Goal: Transaction & Acquisition: Purchase product/service

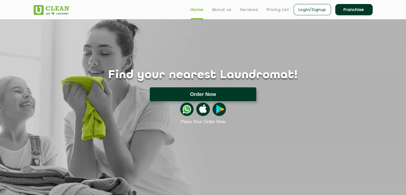
click at [210, 99] on button "Order Now" at bounding box center [203, 94] width 107 height 14
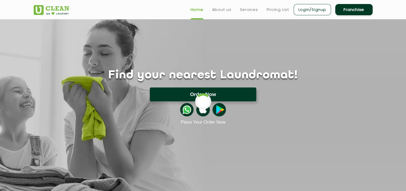
type input "[STREET_ADDRESS]"
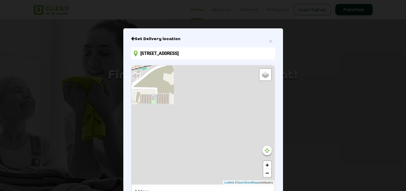
scroll to position [57, 0]
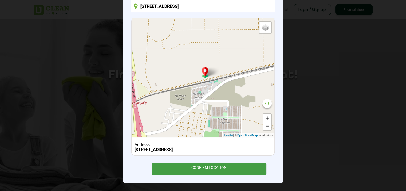
click at [220, 168] on div "CONFIRM LOCATION" at bounding box center [209, 169] width 115 height 12
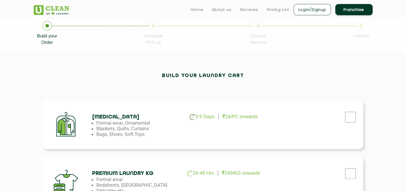
scroll to position [90, 0]
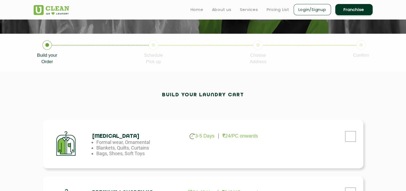
click at [291, 150] on div "[MEDICAL_DATA] 3-5 Days 24/PC onwards Formal wear, Ornamental Blankets, Quilts,…" at bounding box center [203, 144] width 320 height 48
click at [356, 135] on input "checkbox" at bounding box center [350, 136] width 13 height 11
checkbox input "true"
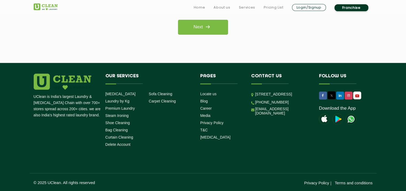
scroll to position [484, 0]
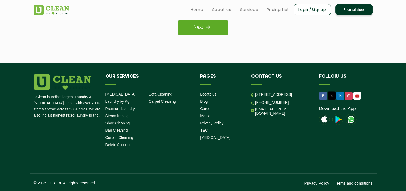
click at [194, 23] on link "Next" at bounding box center [203, 27] width 50 height 15
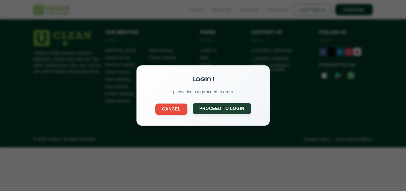
click at [206, 106] on button "Proceed to Login" at bounding box center [222, 108] width 58 height 11
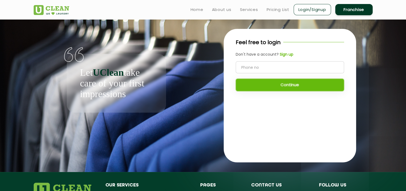
click at [245, 72] on input "tel" at bounding box center [290, 67] width 108 height 12
click at [292, 64] on input "tel" at bounding box center [290, 67] width 108 height 12
type input "9110336087"
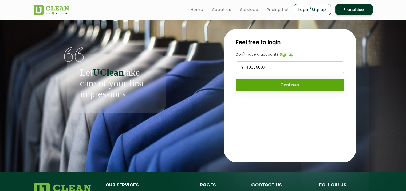
click at [283, 85] on button "Continue" at bounding box center [290, 85] width 108 height 13
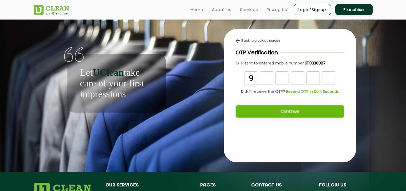
type input "9"
type input "7"
type input "6"
type input "4"
type input "3"
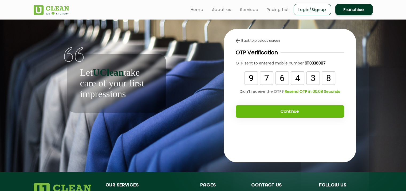
type input "8"
click at [278, 113] on button "Continue" at bounding box center [290, 111] width 108 height 13
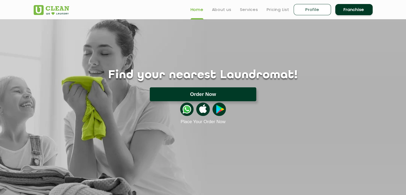
click at [206, 96] on button "Order Now" at bounding box center [203, 94] width 107 height 14
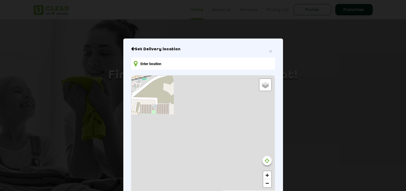
type input "[STREET_ADDRESS]"
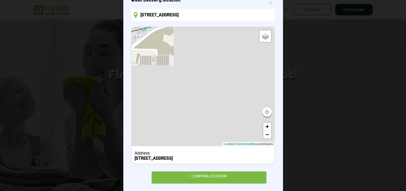
scroll to position [49, 0]
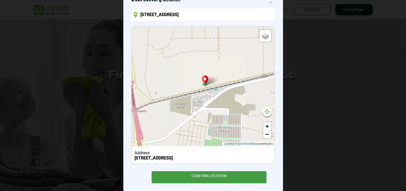
click at [193, 177] on div "CONFIRM LOCATION" at bounding box center [209, 177] width 115 height 12
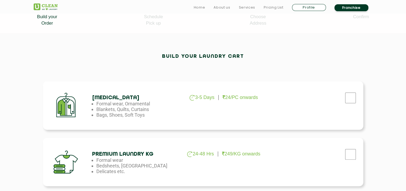
scroll to position [128, 0]
click at [347, 99] on input "checkbox" at bounding box center [350, 97] width 13 height 11
checkbox input "true"
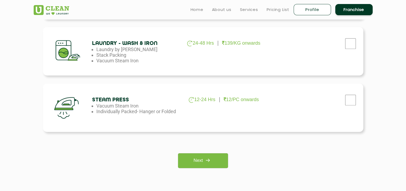
scroll to position [351, 0]
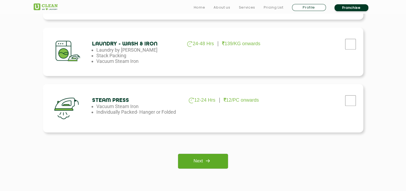
click at [201, 162] on link "Next" at bounding box center [203, 161] width 50 height 15
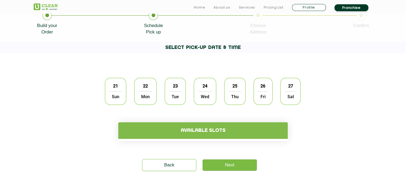
scroll to position [120, 0]
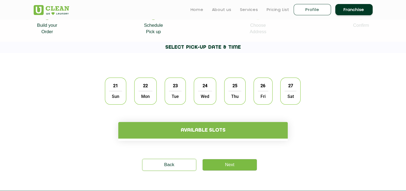
click at [152, 97] on span "Mon" at bounding box center [146, 96] width 14 height 11
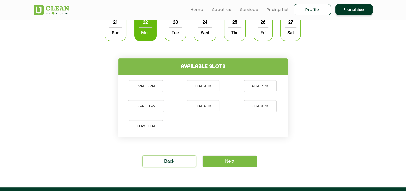
scroll to position [183, 0]
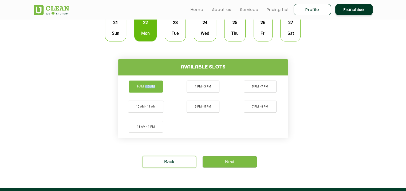
click at [145, 90] on ul "9 AM - 10 AM 10 AM - 11 AM 11 AM - 1 PM 1 PM - 3 PM 3 PM - 5 PM 5 PM - 7 PM 7 P…" at bounding box center [202, 106] width 167 height 60
click at [145, 90] on li "9 AM - 10 AM" at bounding box center [146, 86] width 34 height 12
click at [220, 156] on link "Next" at bounding box center [230, 161] width 54 height 11
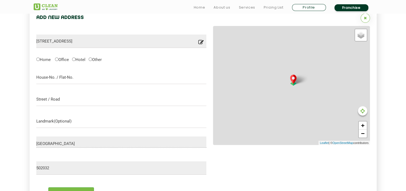
scroll to position [169, 0]
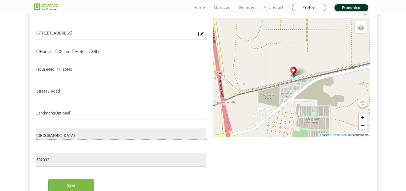
click at [50, 33] on input "[STREET_ADDRESS]" at bounding box center [121, 32] width 170 height 13
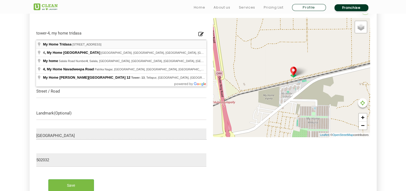
type input "My Home Tridasa, Radial Road 7, Tellapur, Ramachandrapuram, Hyderabad, Telangan…"
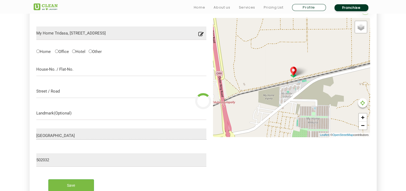
type input "502034"
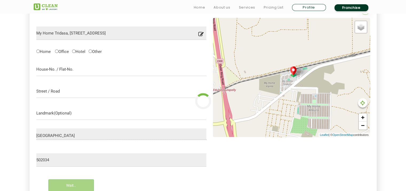
type input "Save"
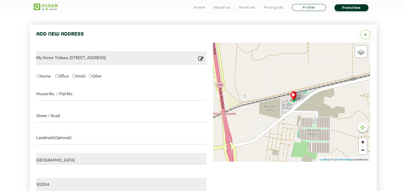
scroll to position [145, 0]
click at [40, 78] on label "Home" at bounding box center [43, 76] width 14 height 6
click at [40, 77] on input "Home" at bounding box center [37, 75] width 3 height 3
radio input "true"
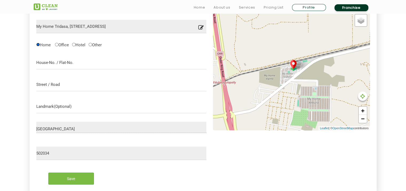
scroll to position [177, 0]
